Goal: Task Accomplishment & Management: Manage account settings

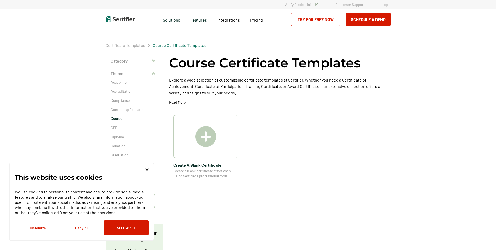
click at [384, 5] on link "Login" at bounding box center [385, 4] width 9 height 4
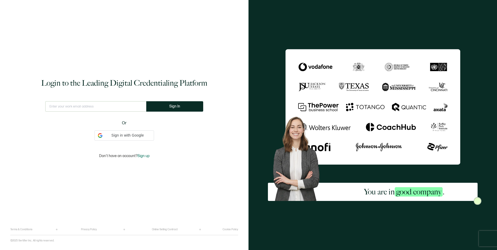
type input "[EMAIL_ADDRESS][DOMAIN_NAME]"
click at [44, 101] on div at bounding box center [44, 101] width 0 height 0
click at [173, 37] on div "Login to the Leading Digital Credentialing Platform [EMAIL_ADDRESS][DOMAIN_NAME…" at bounding box center [124, 118] width 228 height 220
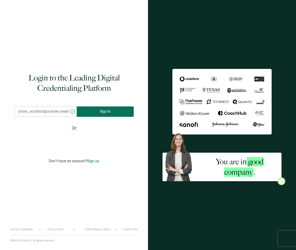
click at [96, 111] on button "Sign In" at bounding box center [105, 111] width 57 height 10
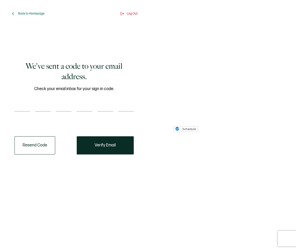
click at [30, 107] on div at bounding box center [74, 106] width 119 height 10
click at [22, 104] on input "number" at bounding box center [23, 106] width 16 height 10
type input "5"
type input "6"
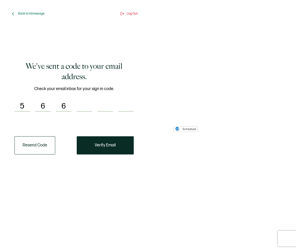
type input "5"
type input "8"
type input "1"
